Goal: Task Accomplishment & Management: Use online tool/utility

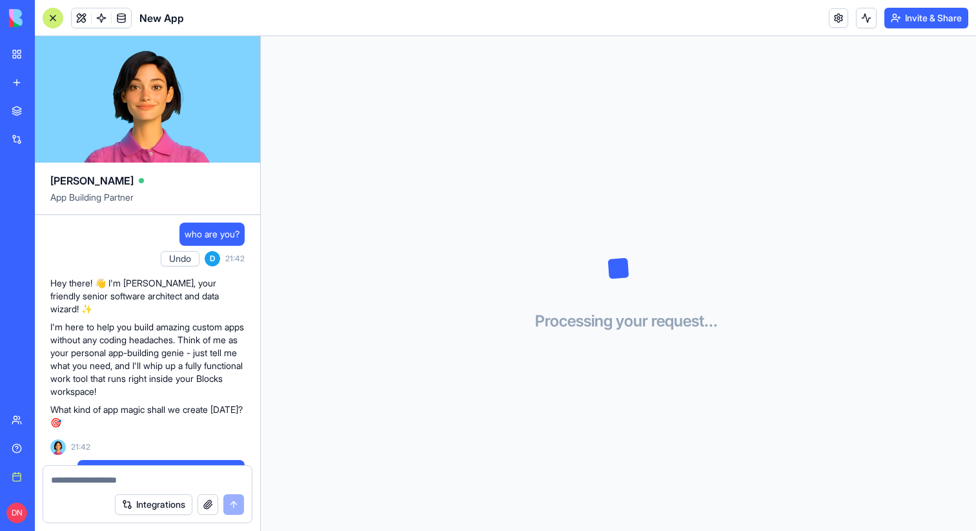
scroll to position [718, 0]
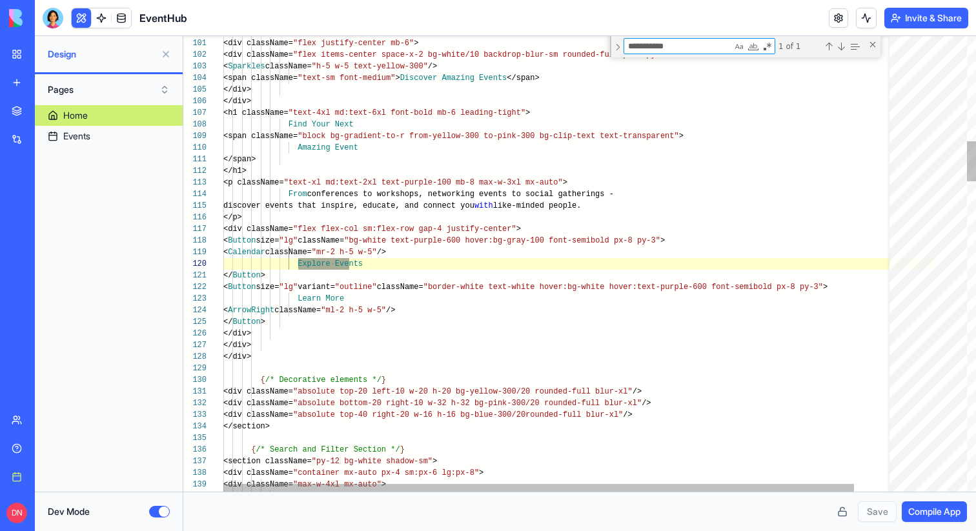
scroll to position [93, 126]
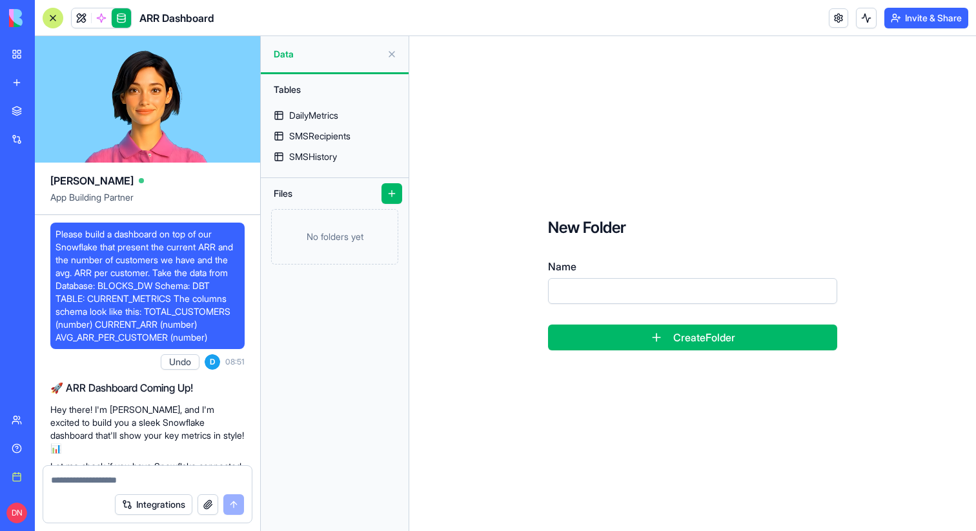
scroll to position [3870, 0]
